Goal: Information Seeking & Learning: Find specific fact

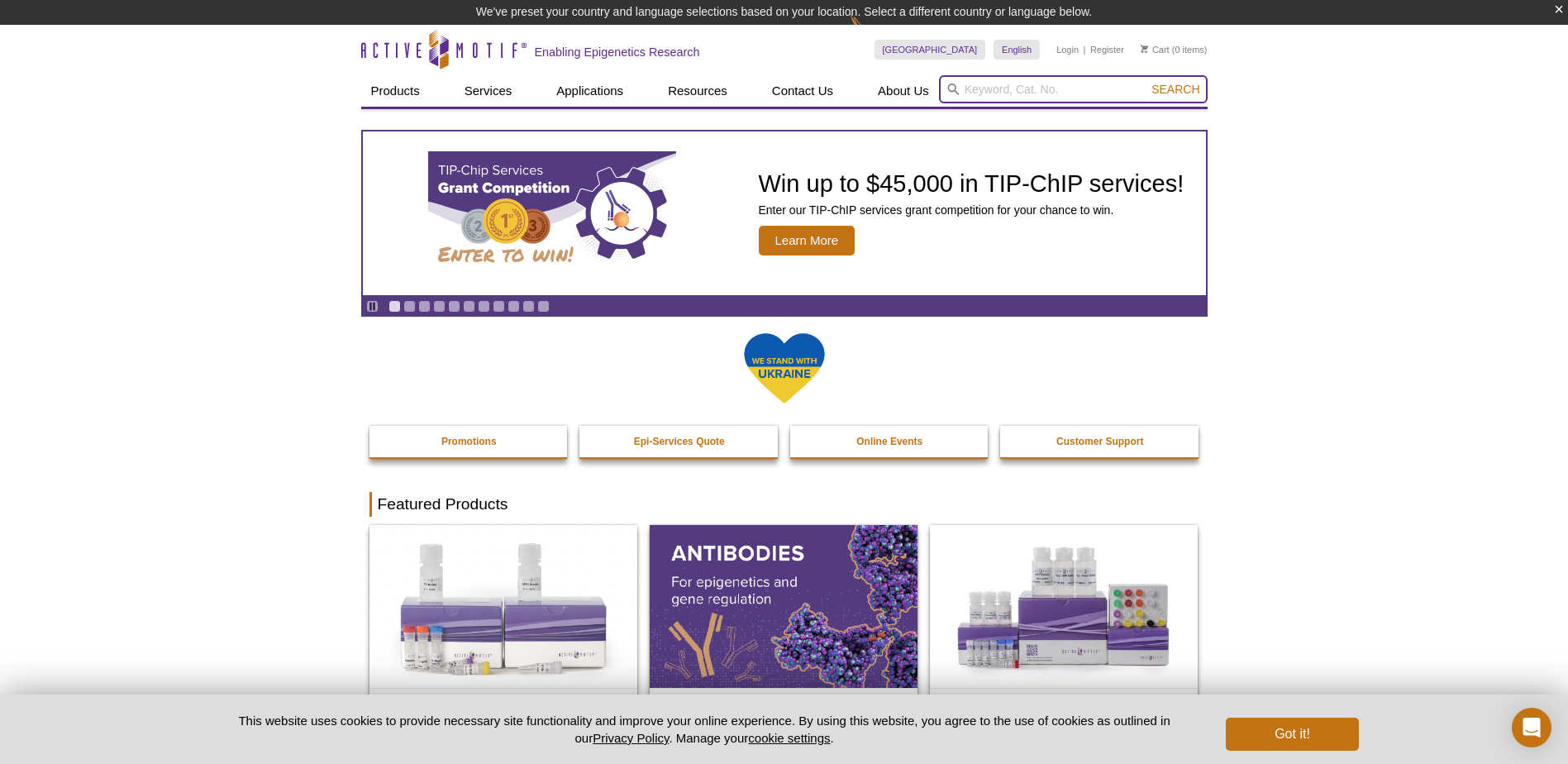
click at [972, 85] on input "search" at bounding box center [1072, 89] width 268 height 28
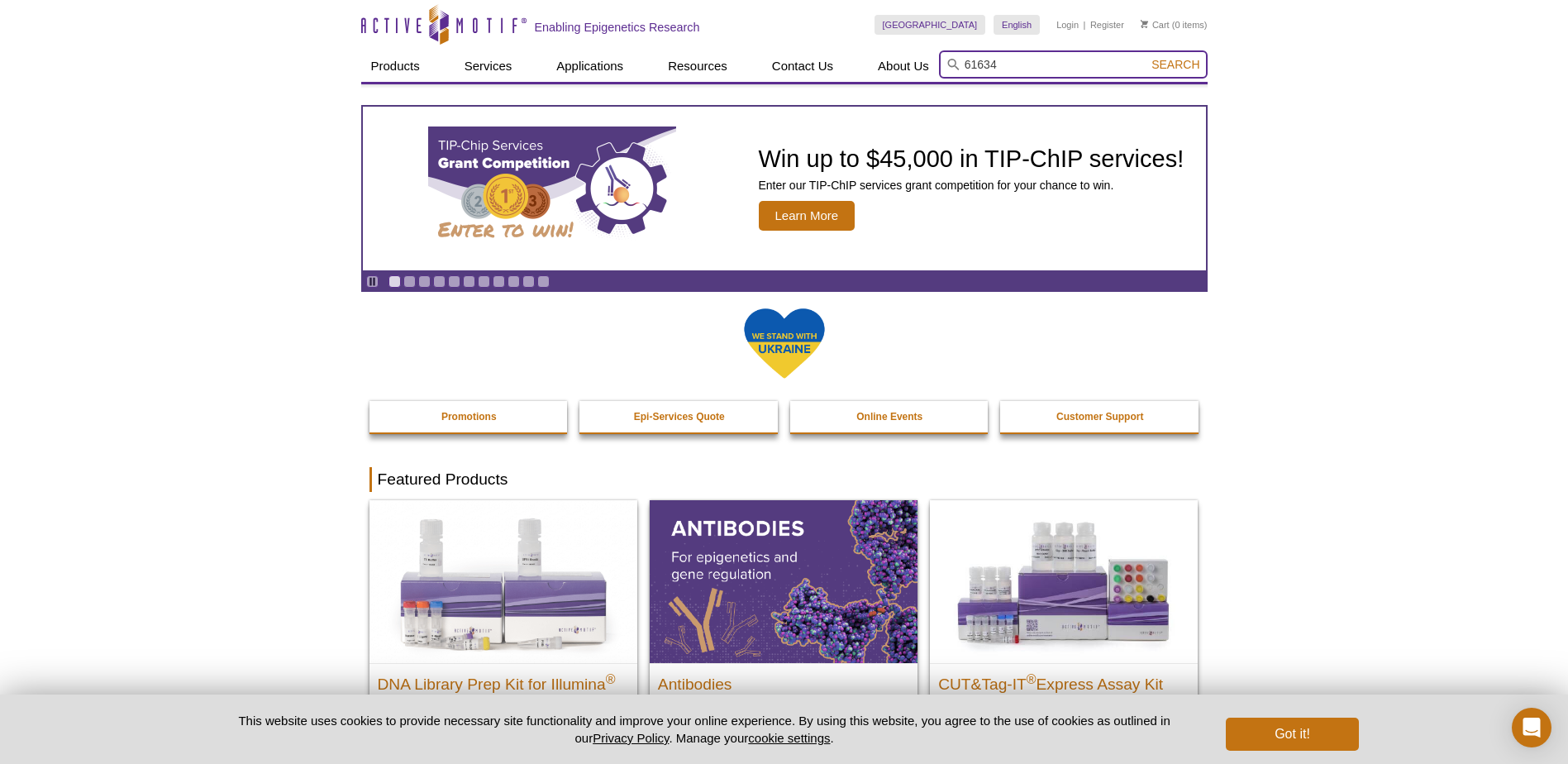
type input "61634"
click at [1147, 57] on button "Search" at bounding box center [1175, 64] width 57 height 15
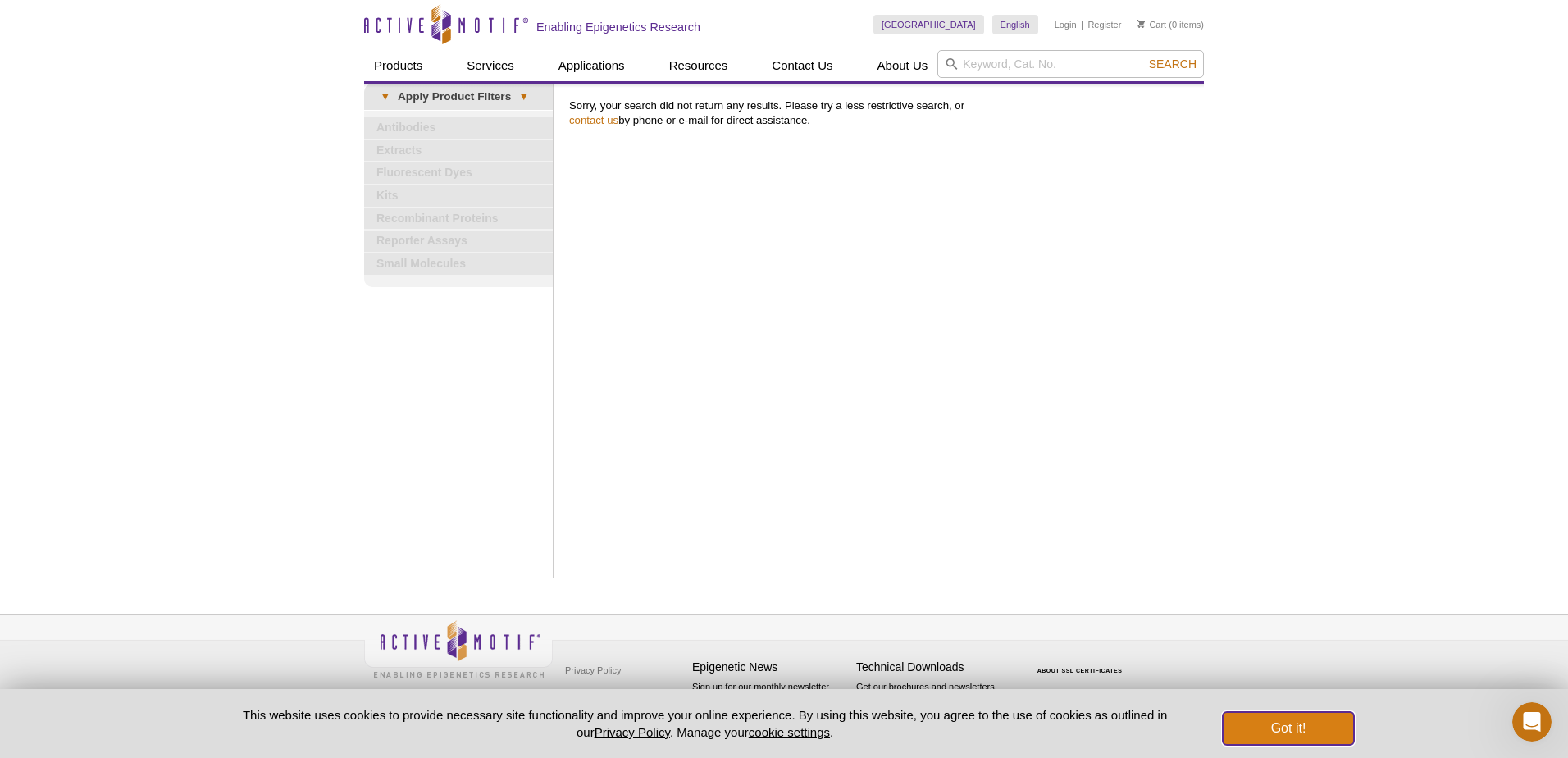
click at [1292, 731] on button "Got it!" at bounding box center [1288, 728] width 132 height 32
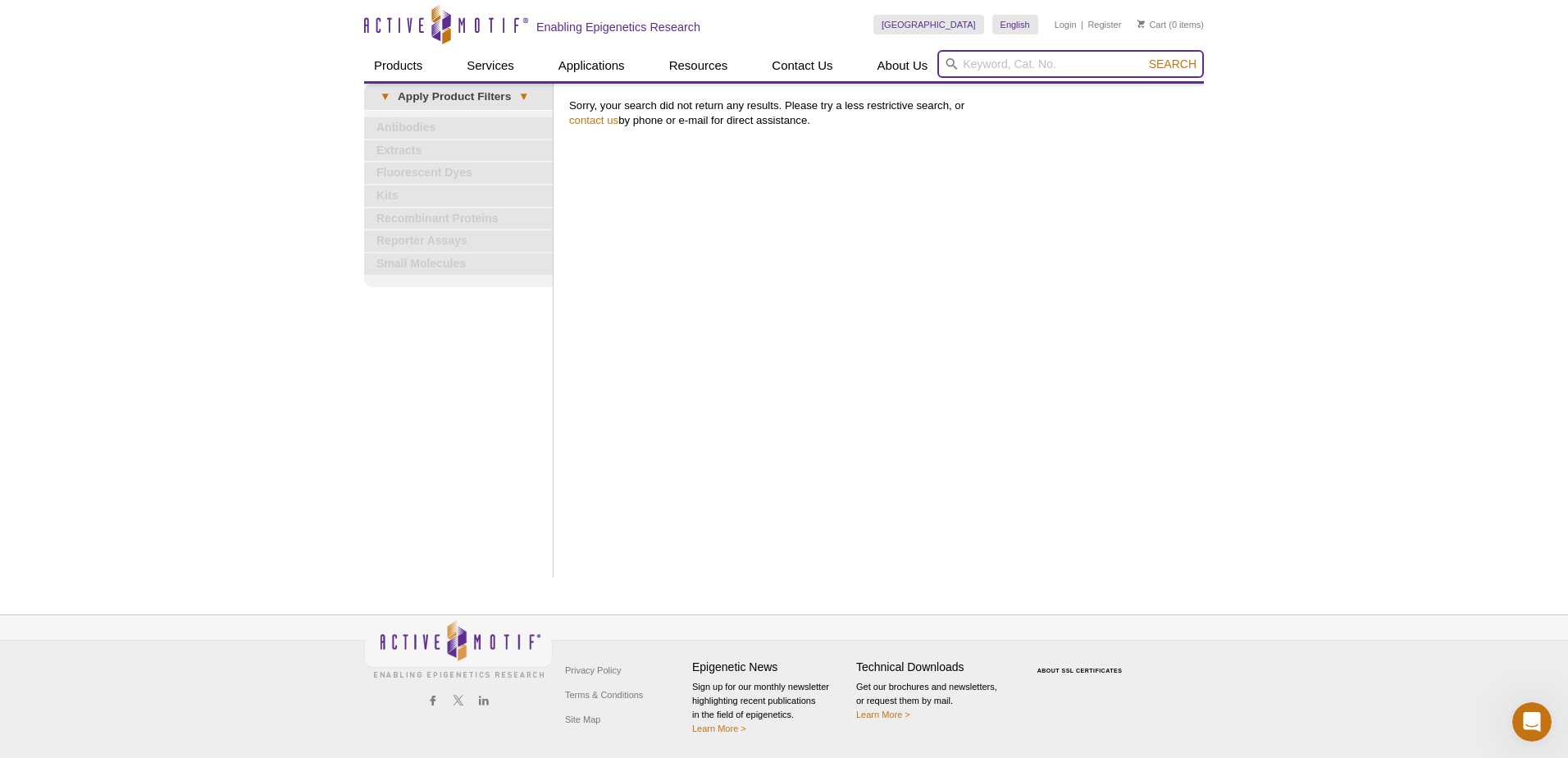
click at [999, 74] on input "search" at bounding box center [1070, 64] width 266 height 27
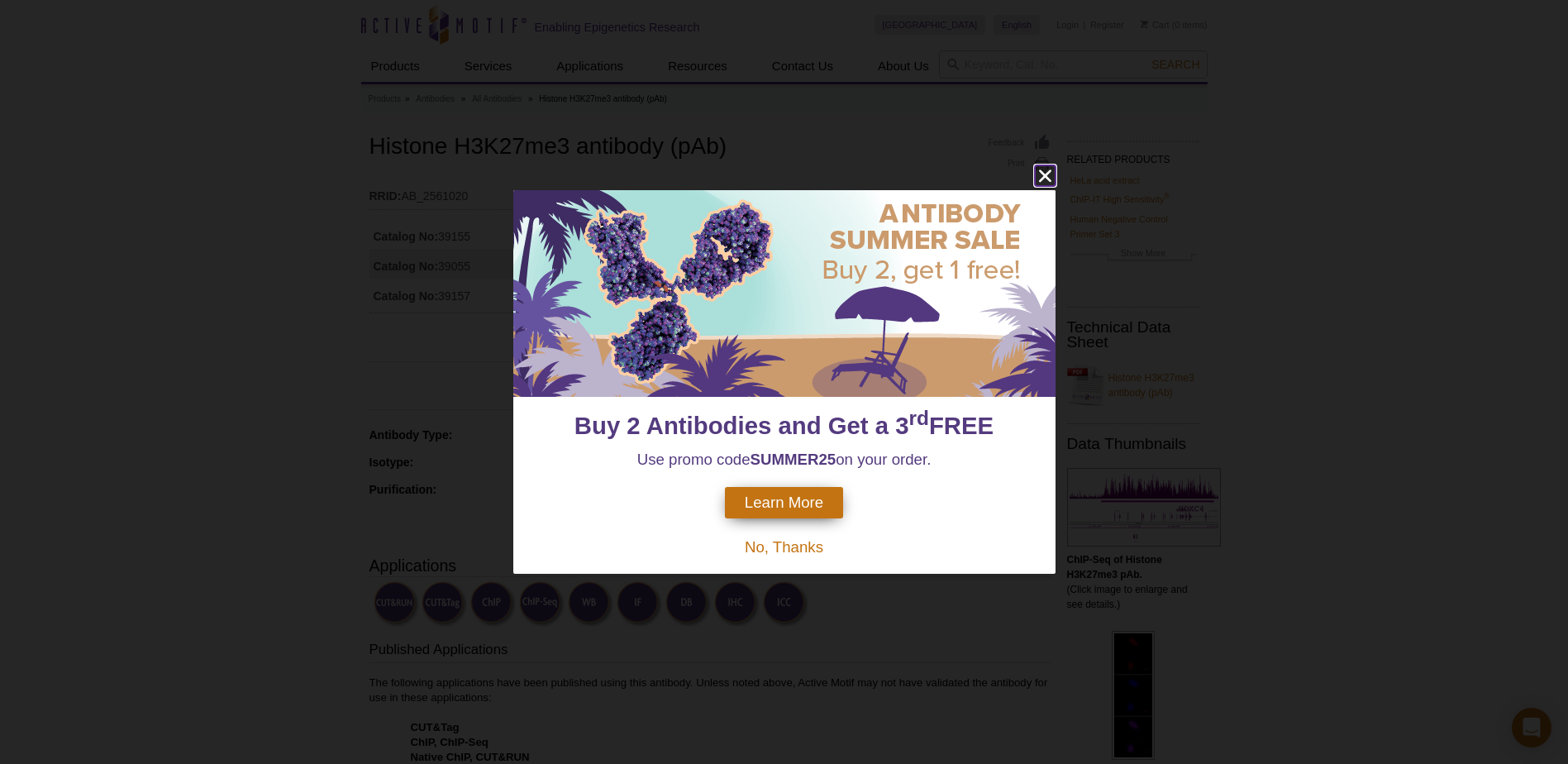
click at [1044, 181] on icon "close" at bounding box center [1045, 175] width 21 height 21
